Goal: Navigation & Orientation: Go to known website

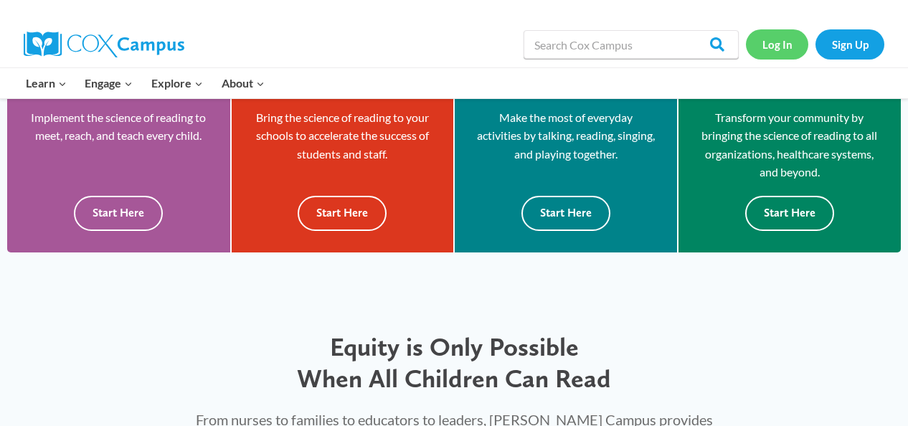
click at [773, 44] on link "Log In" at bounding box center [777, 43] width 62 height 29
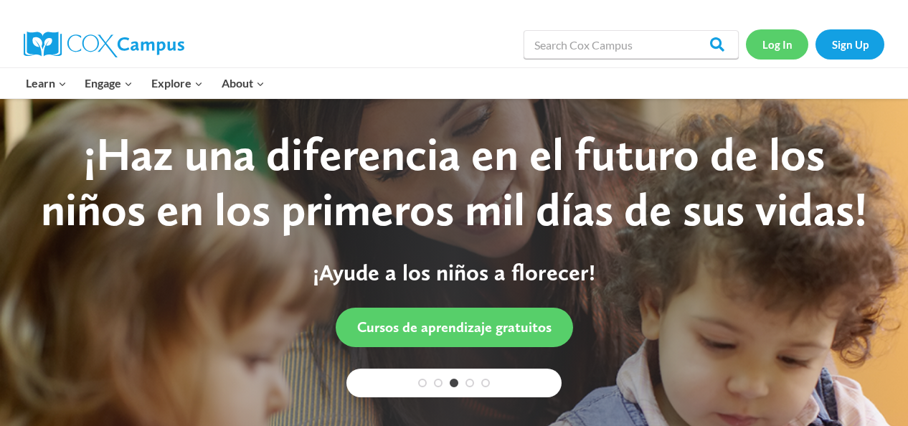
click at [779, 47] on link "Log In" at bounding box center [777, 43] width 62 height 29
